Goal: Information Seeking & Learning: Learn about a topic

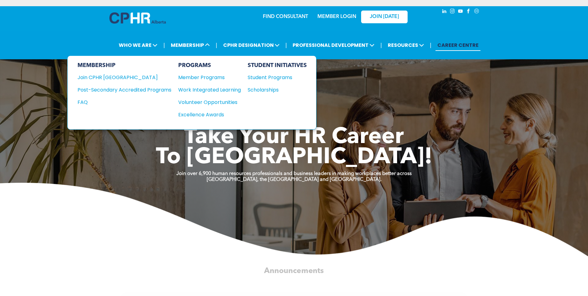
click at [137, 88] on div "Post-Secondary Accredited Programs" at bounding box center [120, 90] width 85 height 8
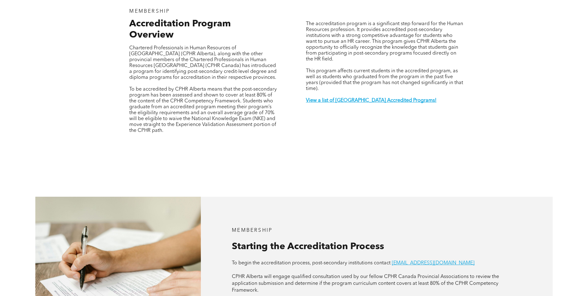
scroll to position [217, 0]
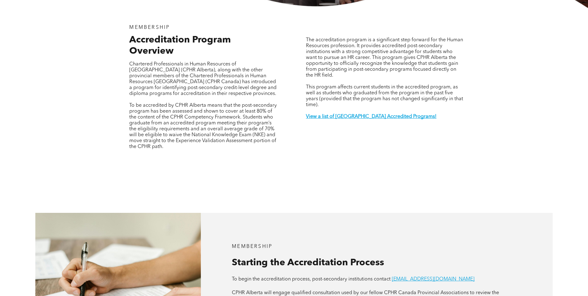
click at [317, 114] on strong "View a list of [GEOGRAPHIC_DATA] Accredited Programs!" at bounding box center [371, 116] width 131 height 5
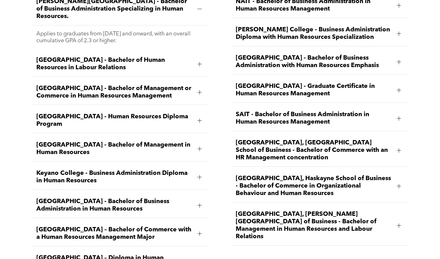
scroll to position [896, 0]
